Goal: Task Accomplishment & Management: Use online tool/utility

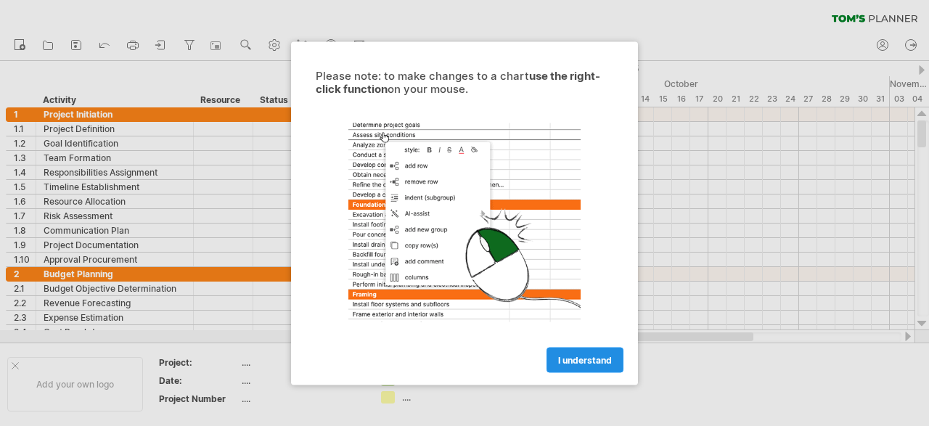
click at [595, 361] on span "I understand" at bounding box center [585, 359] width 54 height 11
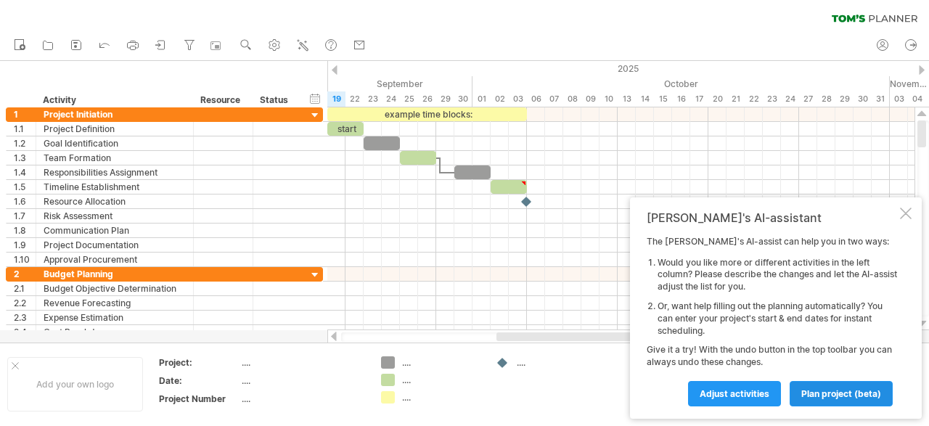
click at [854, 397] on span "plan project (beta)" at bounding box center [841, 393] width 80 height 11
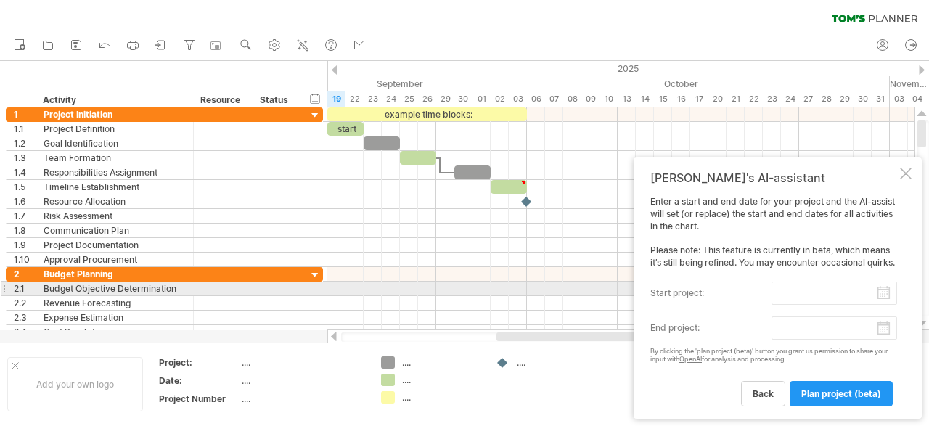
click at [886, 294] on input "start project:" at bounding box center [835, 293] width 126 height 23
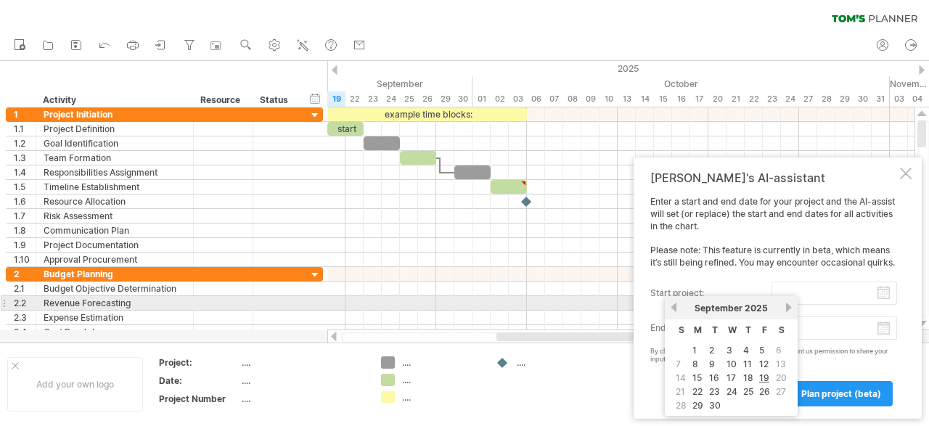
click at [790, 308] on link "next" at bounding box center [788, 307] width 11 height 11
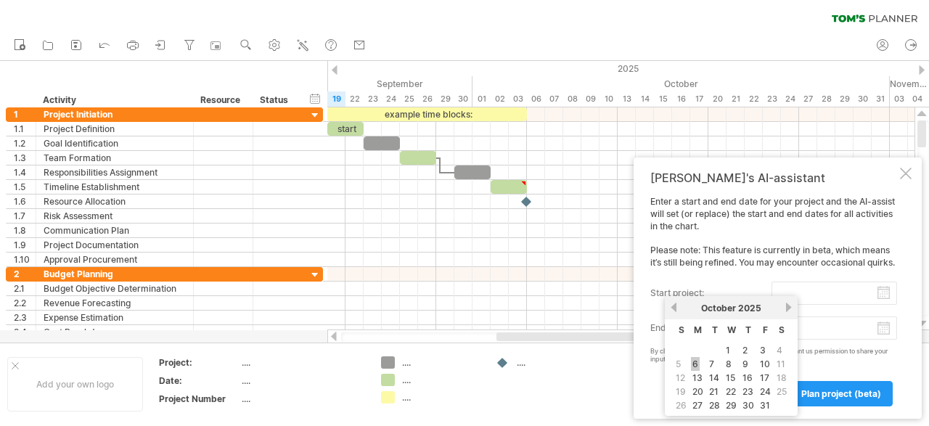
click at [696, 364] on link "6" at bounding box center [695, 364] width 9 height 14
type input "********"
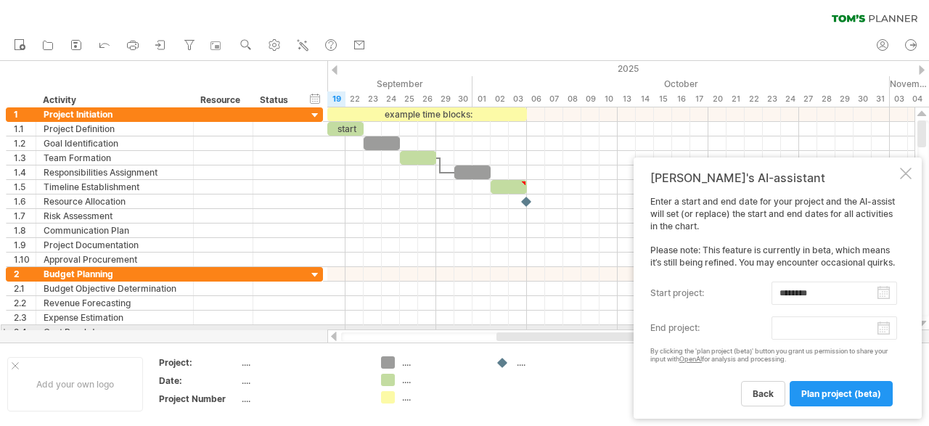
click at [883, 329] on input "end project:" at bounding box center [835, 327] width 126 height 23
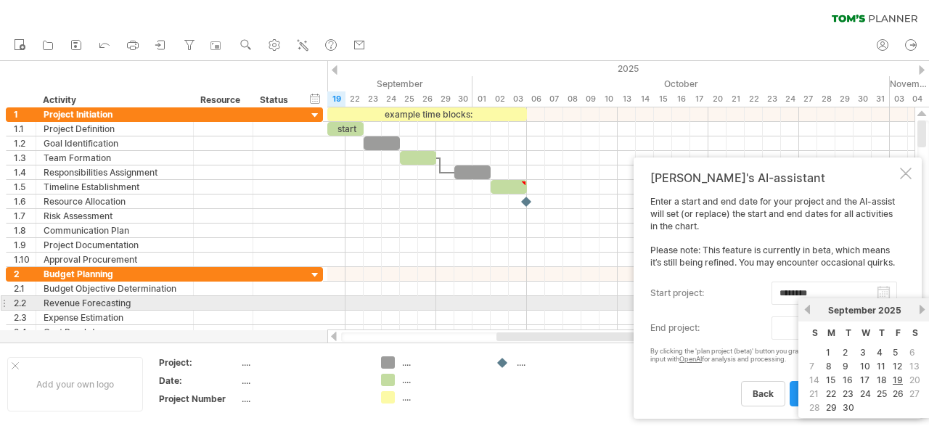
click at [922, 310] on link "next" at bounding box center [922, 309] width 11 height 11
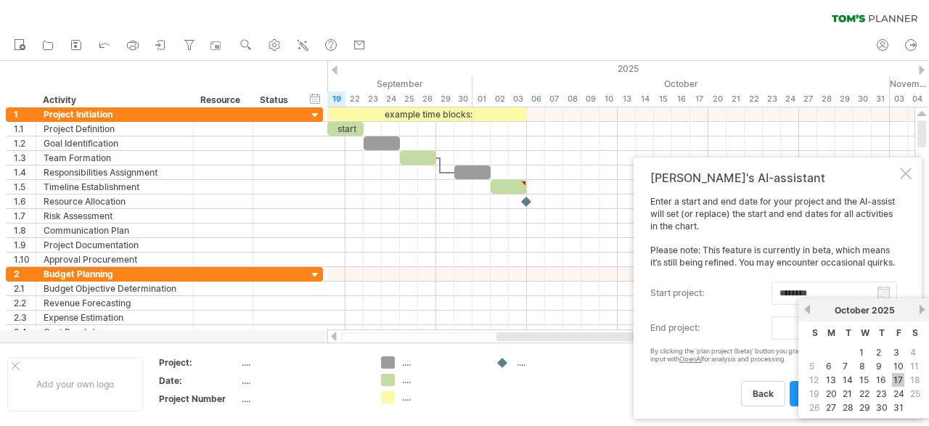
click at [896, 376] on link "17" at bounding box center [898, 380] width 12 height 14
type input "********"
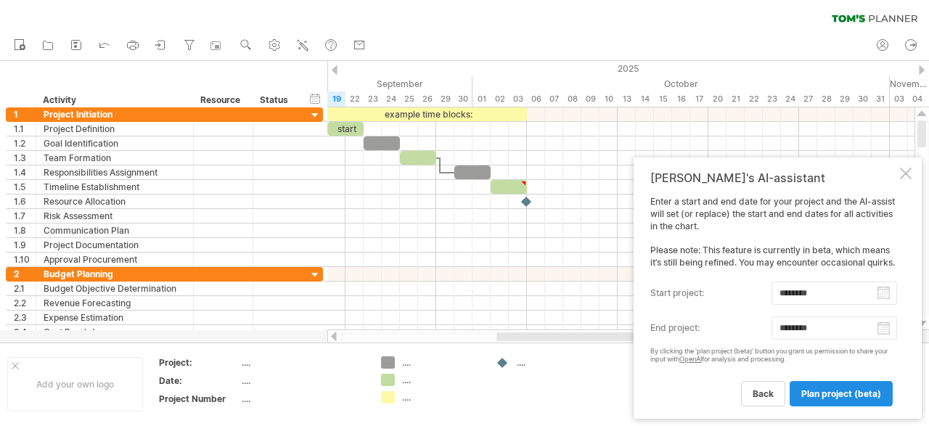
click at [851, 393] on span "plan project (beta)" at bounding box center [841, 393] width 80 height 11
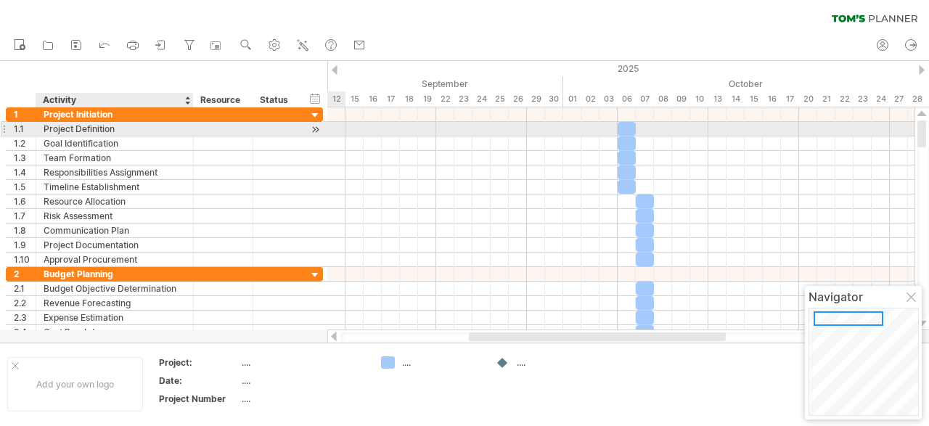
click at [86, 132] on div "Project Definition" at bounding box center [115, 129] width 142 height 14
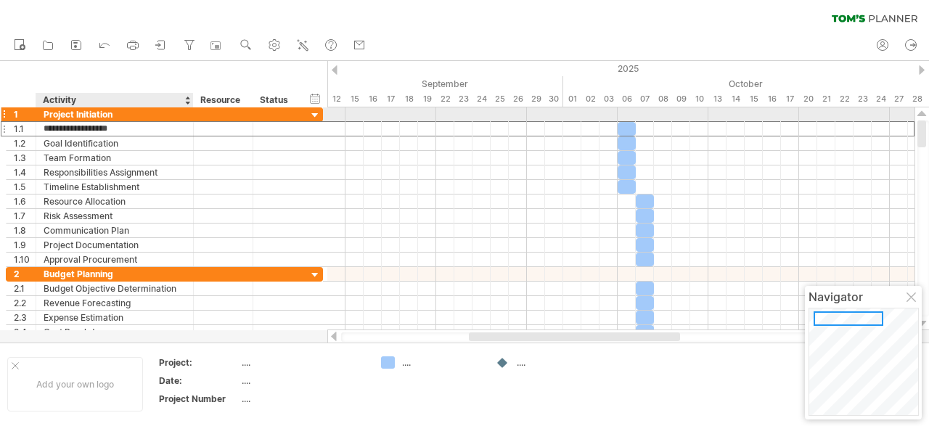
click at [75, 111] on div "Project Initiation" at bounding box center [115, 114] width 142 height 14
click at [122, 118] on input "**********" at bounding box center [115, 114] width 142 height 14
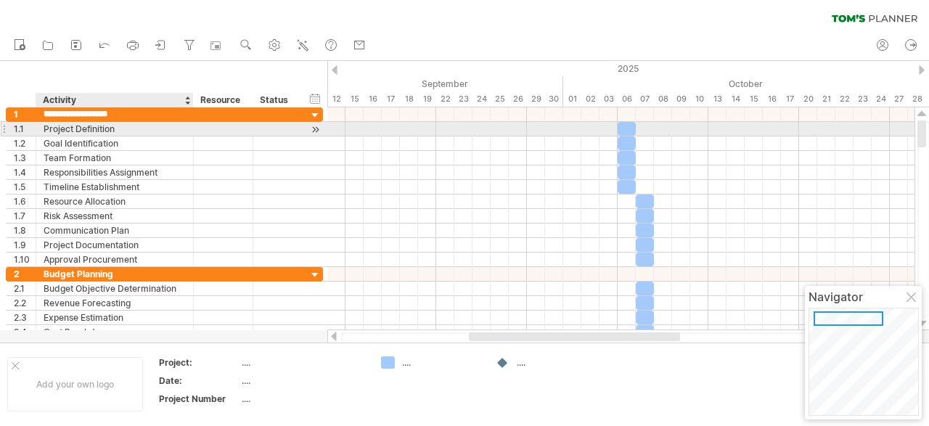
click at [120, 131] on div "Project Definition" at bounding box center [115, 129] width 142 height 14
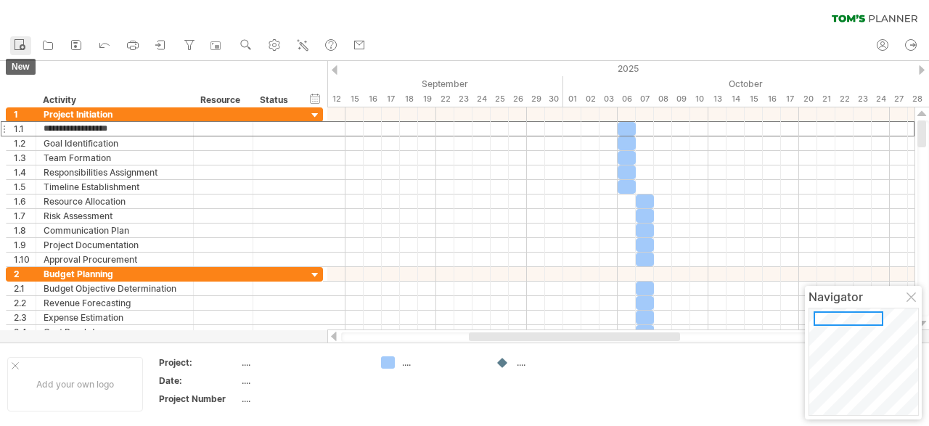
click at [23, 44] on icon at bounding box center [19, 44] width 15 height 15
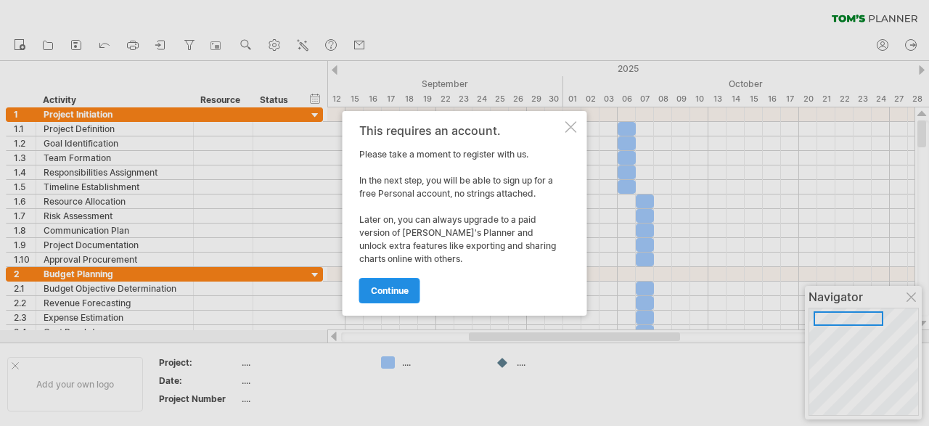
click at [387, 290] on span "continue" at bounding box center [390, 290] width 38 height 11
